Goal: Obtain resource: Download file/media

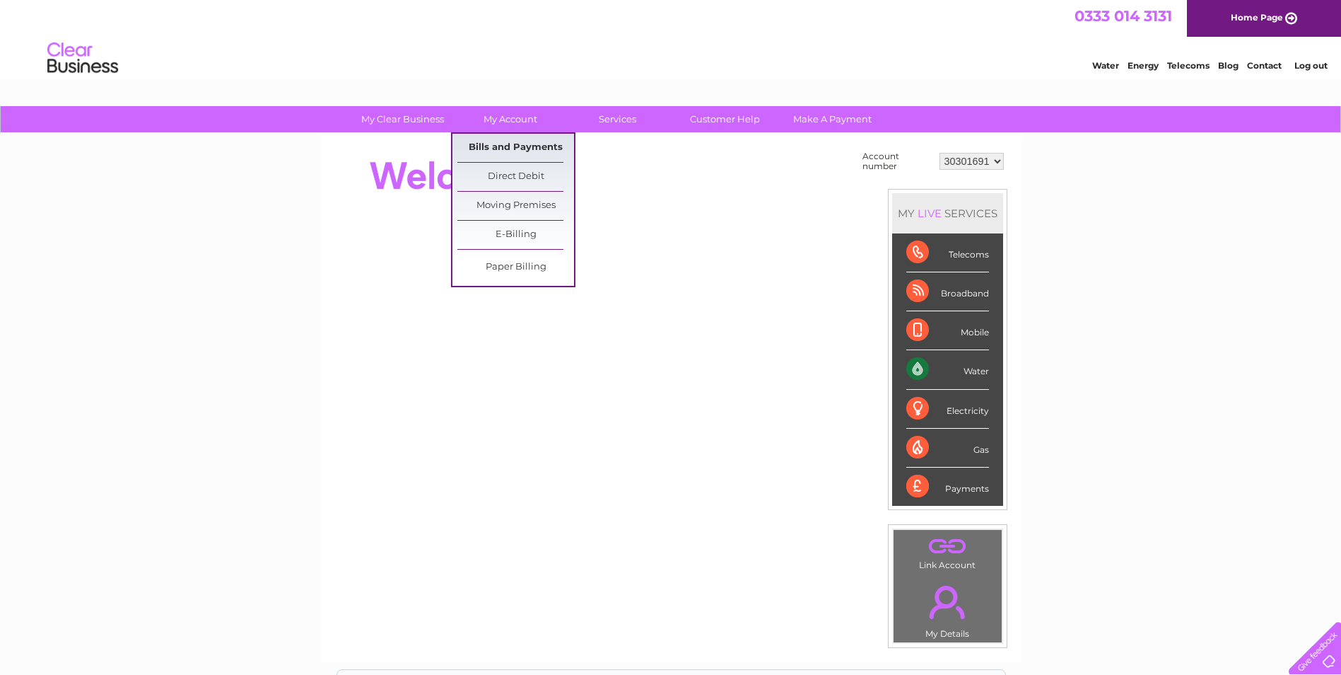
click at [531, 150] on link "Bills and Payments" at bounding box center [515, 148] width 117 height 28
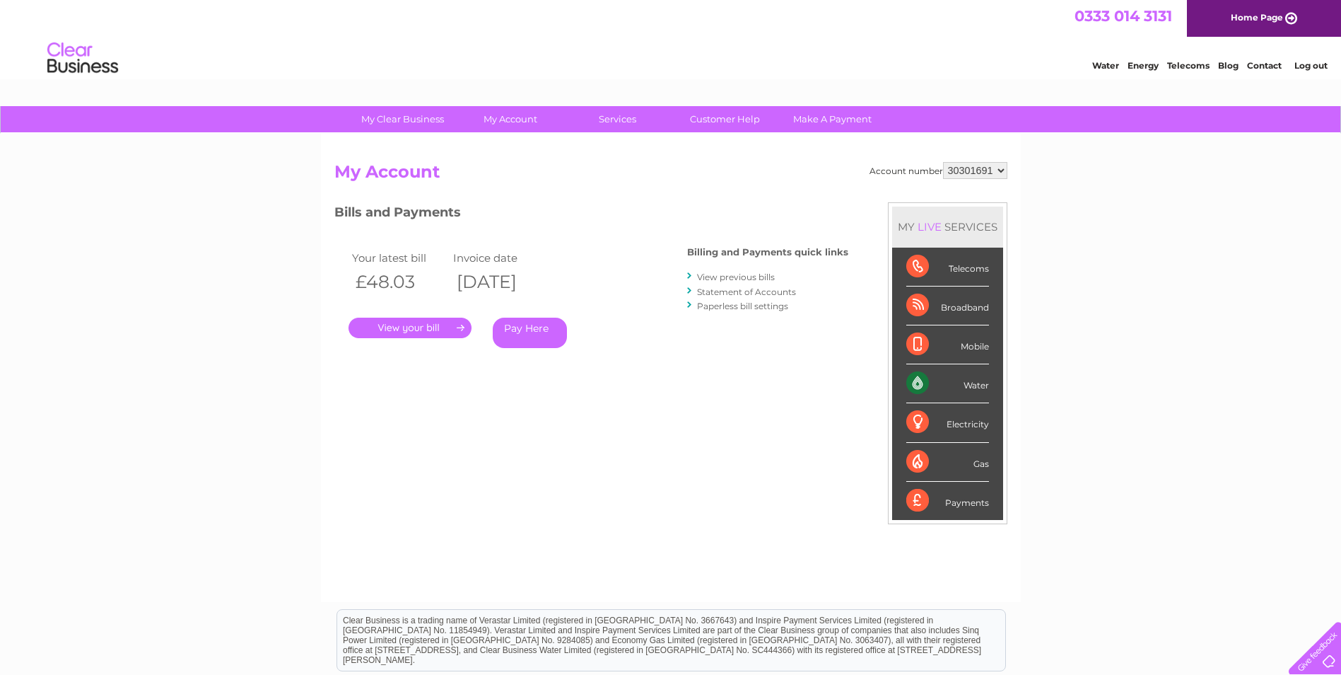
click at [712, 276] on link "View previous bills" at bounding box center [736, 277] width 78 height 11
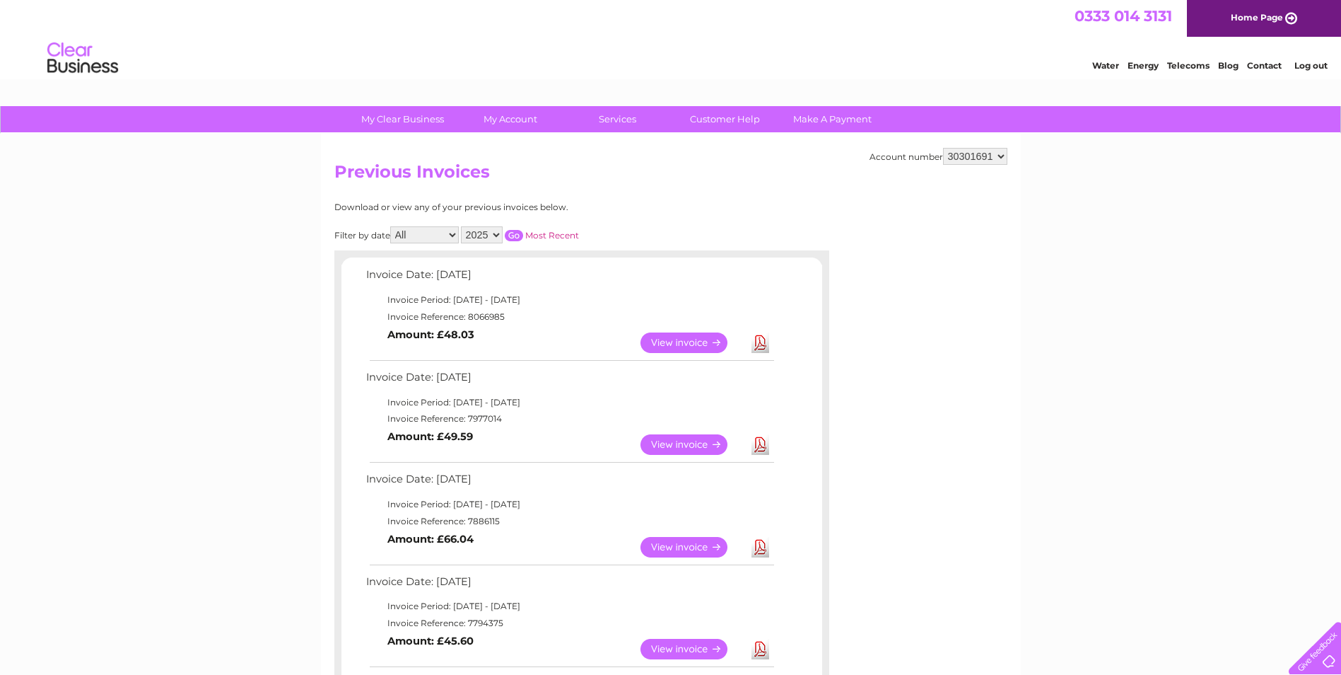
click at [689, 340] on link "View" at bounding box center [693, 342] width 104 height 21
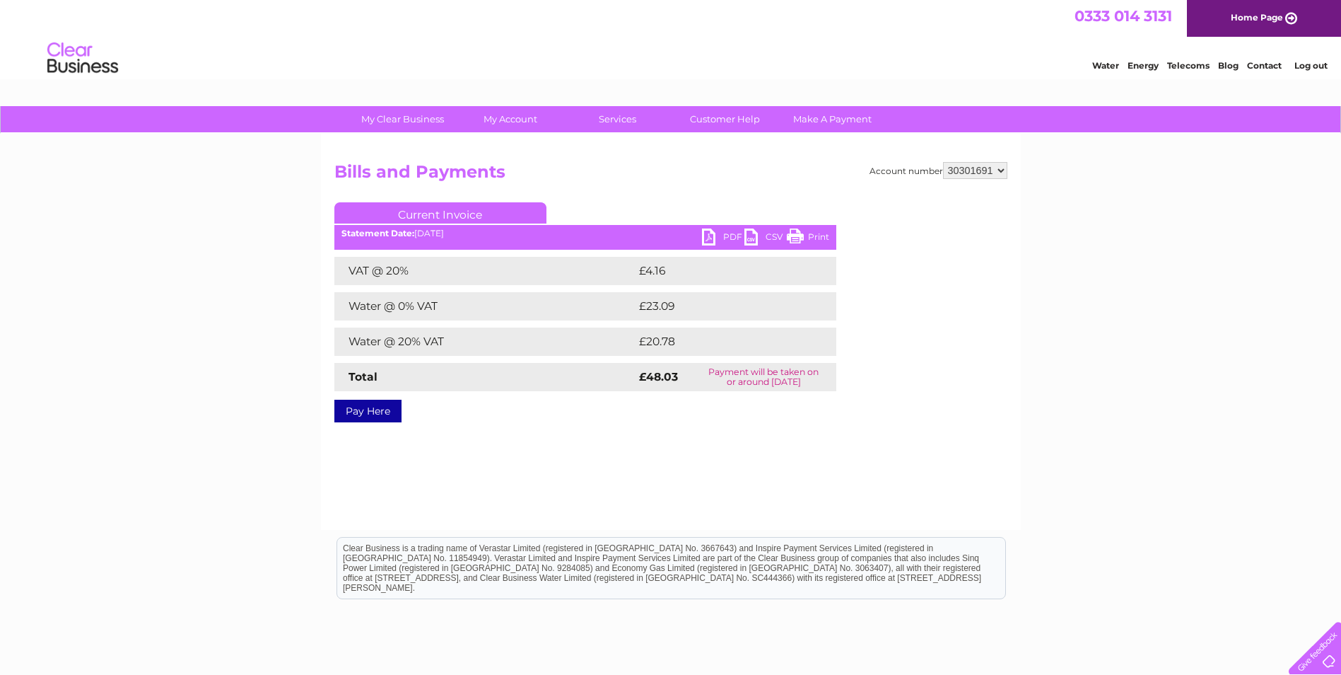
click at [790, 233] on link "Print" at bounding box center [808, 238] width 42 height 21
click at [721, 235] on link "PDF" at bounding box center [723, 238] width 42 height 21
